Goal: Check status

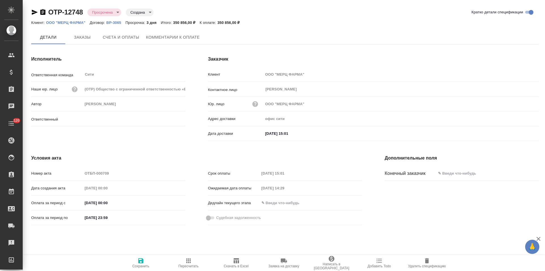
type input "Лямина Надежда"
click at [159, 39] on span "Комментарии к оплате" at bounding box center [173, 37] width 54 height 7
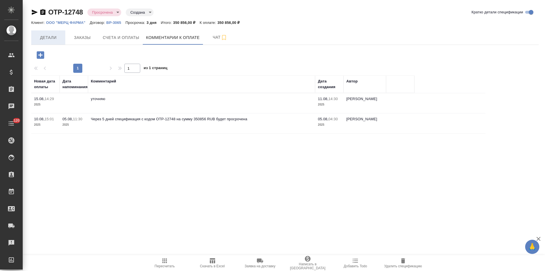
click at [56, 39] on span "Детали" at bounding box center [48, 37] width 27 height 7
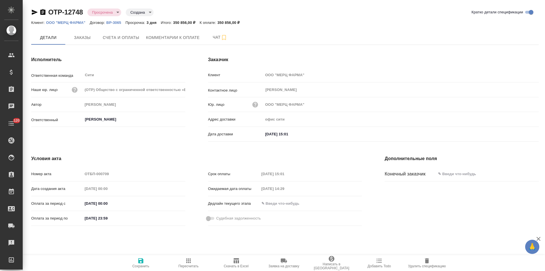
click at [43, 12] on icon "button" at bounding box center [42, 12] width 5 height 6
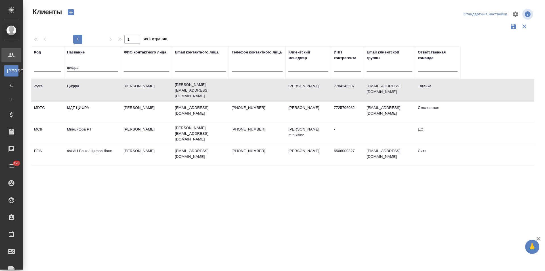
select select "RU"
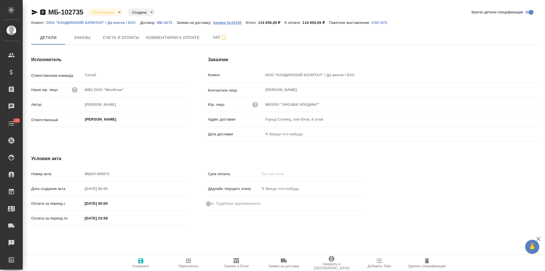
click at [230, 22] on p "Заявка №19150" at bounding box center [229, 22] width 33 height 4
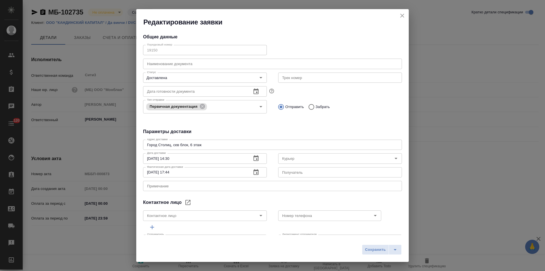
type input "Бородулин Антон"
type input "Галкин Павел"
type input "89651711856"
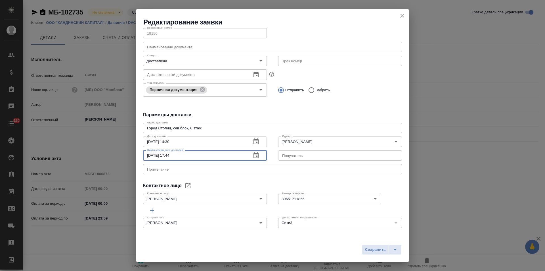
drag, startPoint x: 179, startPoint y: 153, endPoint x: 146, endPoint y: 155, distance: 33.0
click at [146, 155] on input "12.08.2025 17:44" at bounding box center [195, 155] width 104 height 10
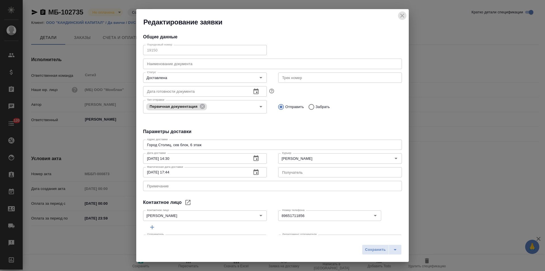
drag, startPoint x: 399, startPoint y: 15, endPoint x: 355, endPoint y: 102, distance: 97.2
click at [399, 15] on icon "close" at bounding box center [402, 15] width 7 height 7
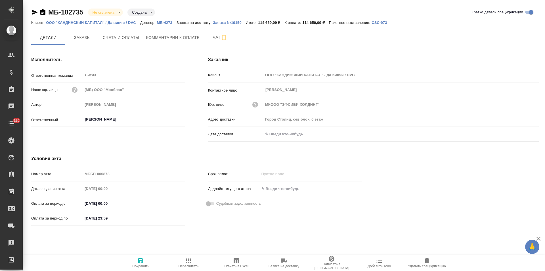
click at [283, 137] on input "text" at bounding box center [288, 134] width 50 height 8
paste input "12.08.2025 17:44"
type input "12.08.2025 17:44"
click at [145, 261] on span "Сохранить" at bounding box center [140, 262] width 41 height 11
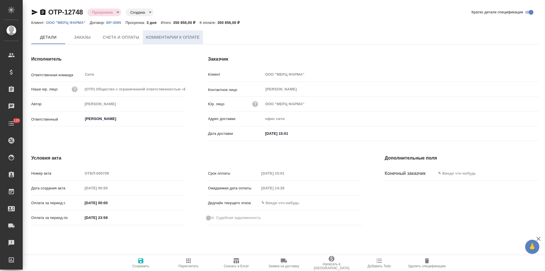
click at [164, 38] on span "Комментарии к оплате" at bounding box center [173, 37] width 54 height 7
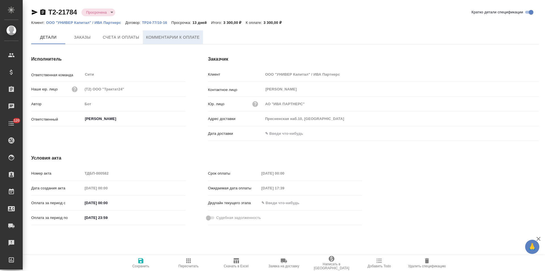
click at [170, 43] on button "Комментарии к оплате" at bounding box center [173, 37] width 60 height 14
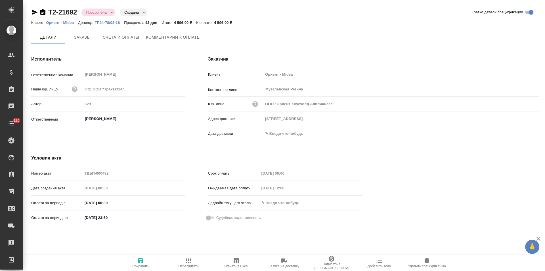
click at [167, 39] on span "Комментарии к оплате" at bounding box center [173, 37] width 54 height 7
